Goal: Find specific fact: Find specific fact

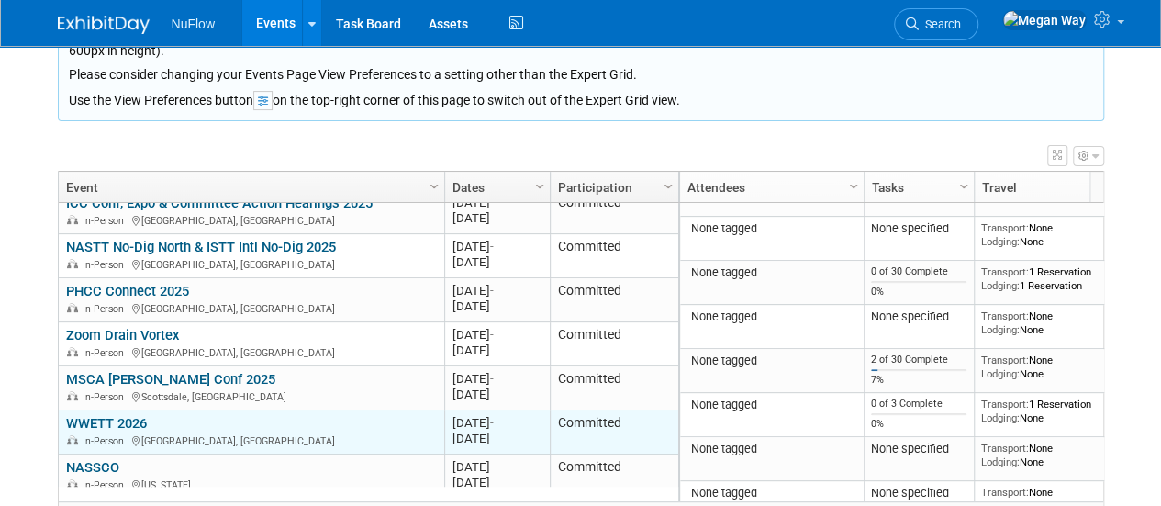
click at [125, 415] on link "WWETT 2026" at bounding box center [106, 423] width 81 height 17
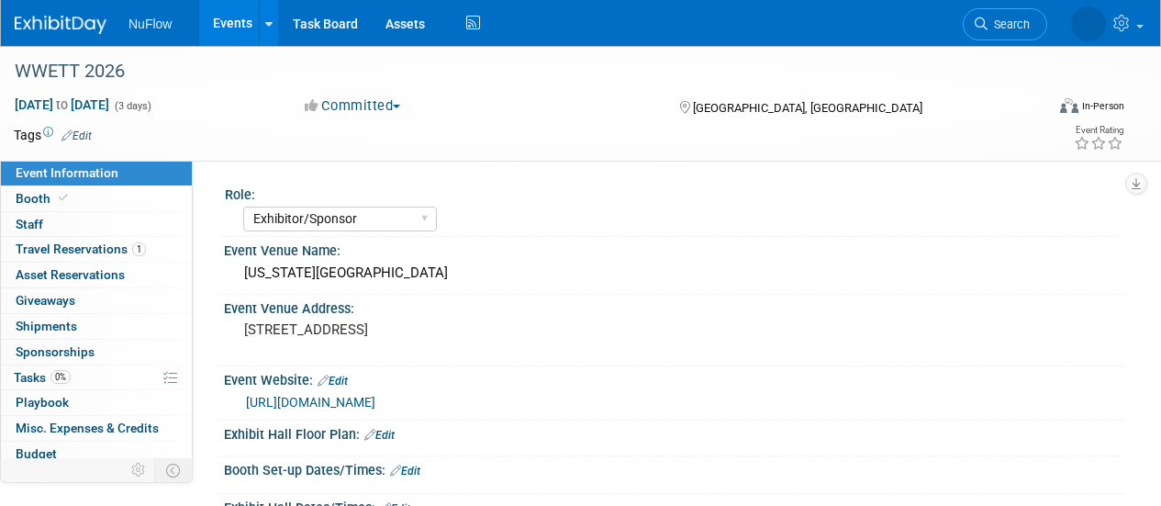
select select "Exhibitor/Sponsor"
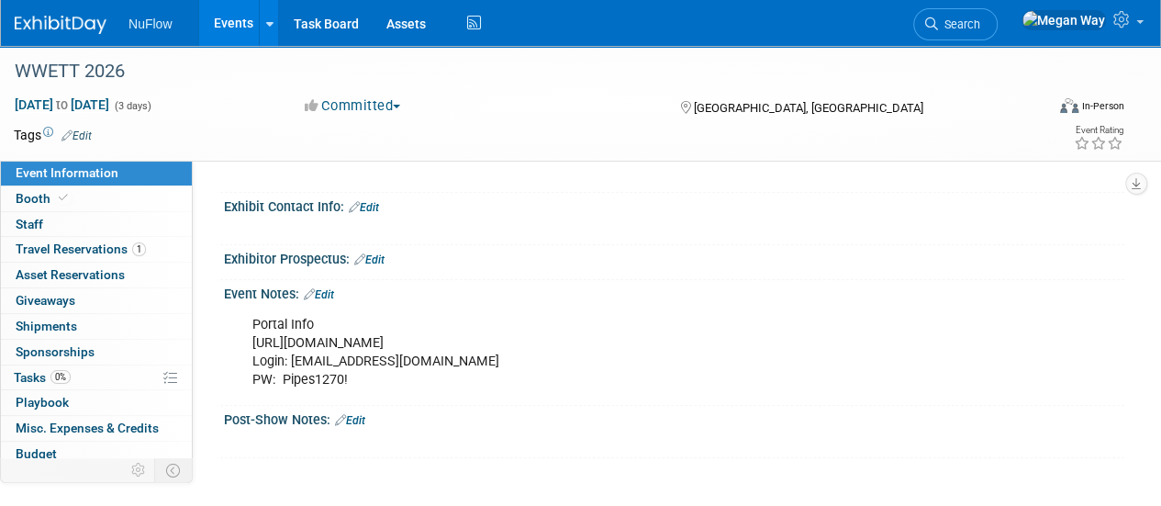
scroll to position [600, 0]
drag, startPoint x: 353, startPoint y: 376, endPoint x: 284, endPoint y: 379, distance: 69.9
click at [284, 379] on div "Portal Info [URL][DOMAIN_NAME] Login: [EMAIL_ADDRESS][DOMAIN_NAME] PW: Pipes127…" at bounding box center [593, 354] width 707 height 92
copy div "Pipes1270!"
drag, startPoint x: 617, startPoint y: 342, endPoint x: 251, endPoint y: 333, distance: 366.4
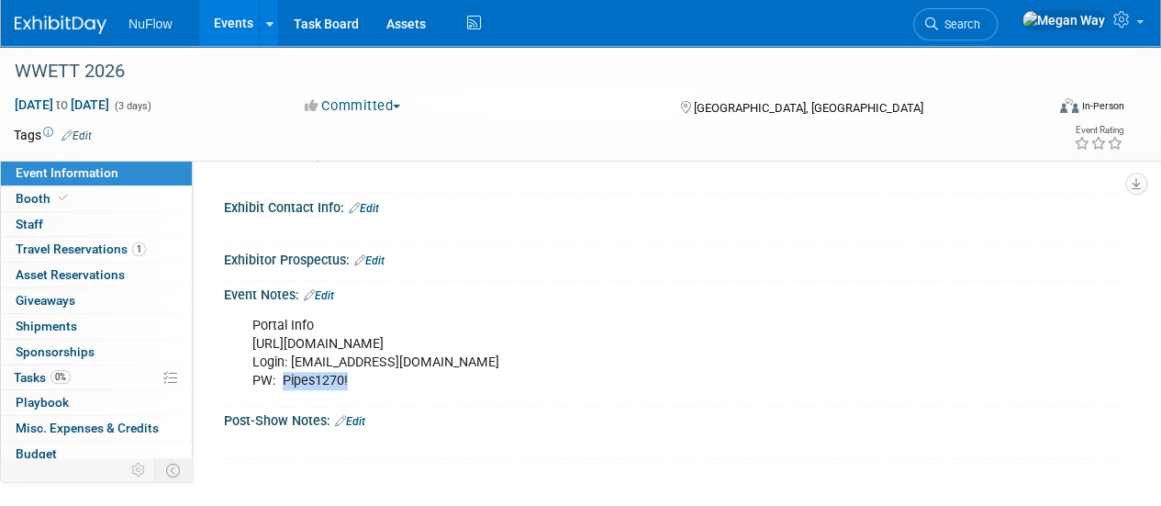
click at [251, 333] on div "Portal Info [URL][DOMAIN_NAME] Login: [EMAIL_ADDRESS][DOMAIN_NAME] PW: Pipes127…" at bounding box center [593, 354] width 707 height 92
click at [433, 379] on div "Portal Info [URL][DOMAIN_NAME] Login: [EMAIL_ADDRESS][DOMAIN_NAME] PW: Pipes127…" at bounding box center [593, 354] width 707 height 92
click at [435, 341] on div "Portal Info [URL][DOMAIN_NAME] Login: [EMAIL_ADDRESS][DOMAIN_NAME] PW: Pipes127…" at bounding box center [593, 354] width 707 height 92
drag, startPoint x: 611, startPoint y: 338, endPoint x: 248, endPoint y: 337, distance: 363.6
click at [248, 337] on div "Portal Info [URL][DOMAIN_NAME] Login: [EMAIL_ADDRESS][DOMAIN_NAME] PW: Pipes127…" at bounding box center [593, 354] width 707 height 92
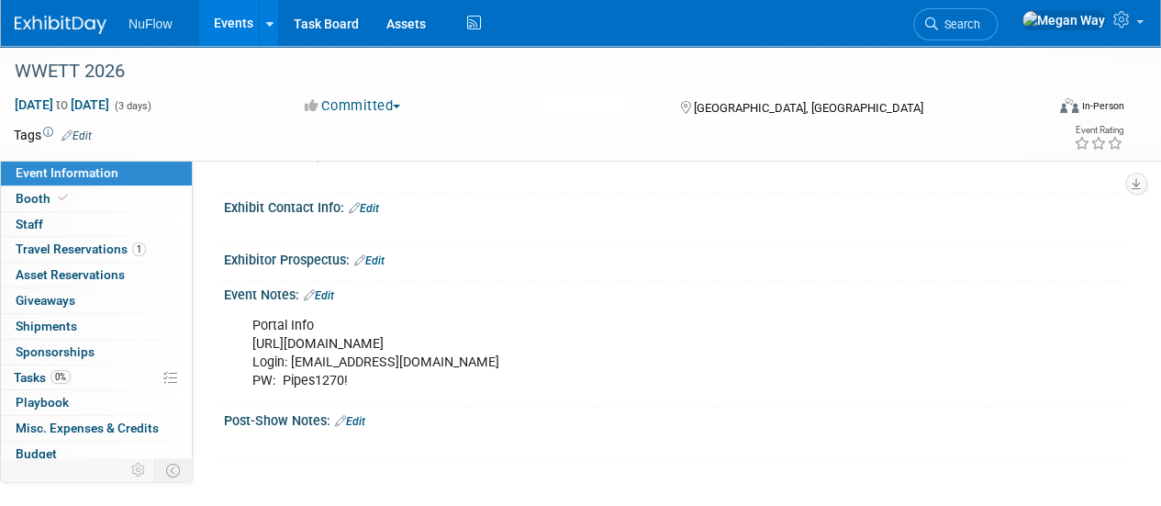
copy div "[URL][DOMAIN_NAME]"
